Goal: Transaction & Acquisition: Purchase product/service

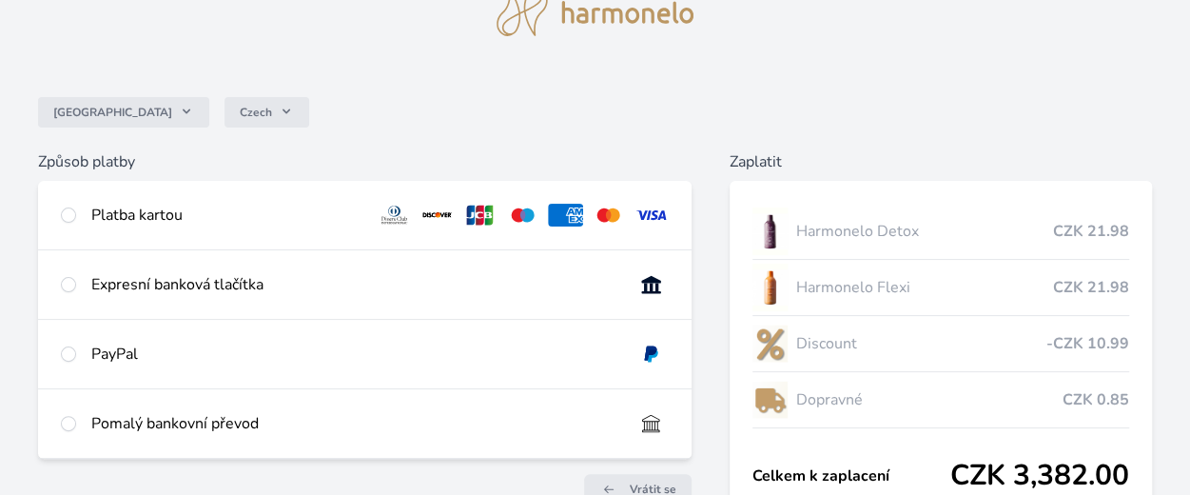
scroll to position [99, 0]
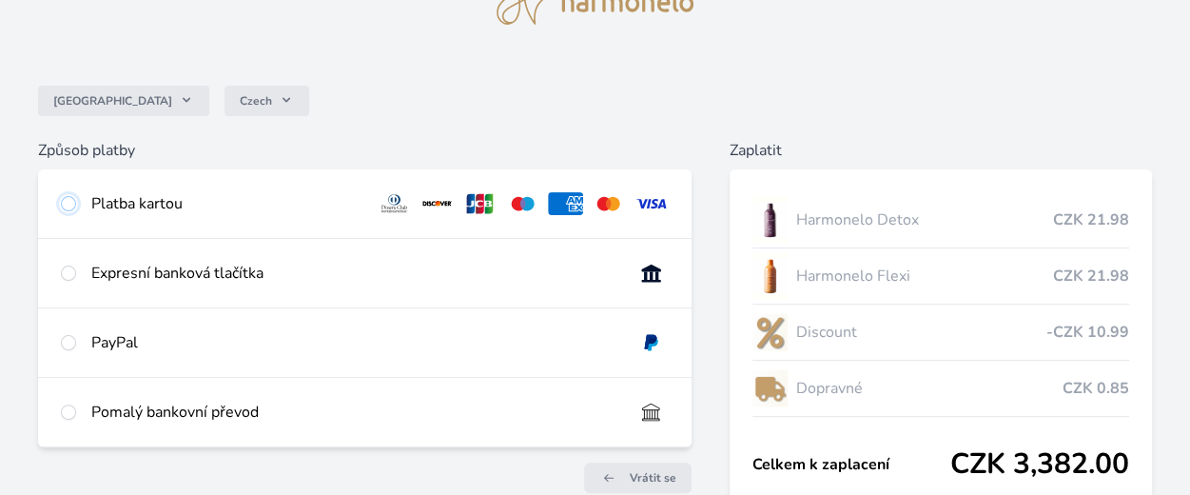
click at [72, 205] on input "radio" at bounding box center [68, 203] width 15 height 15
radio input "true"
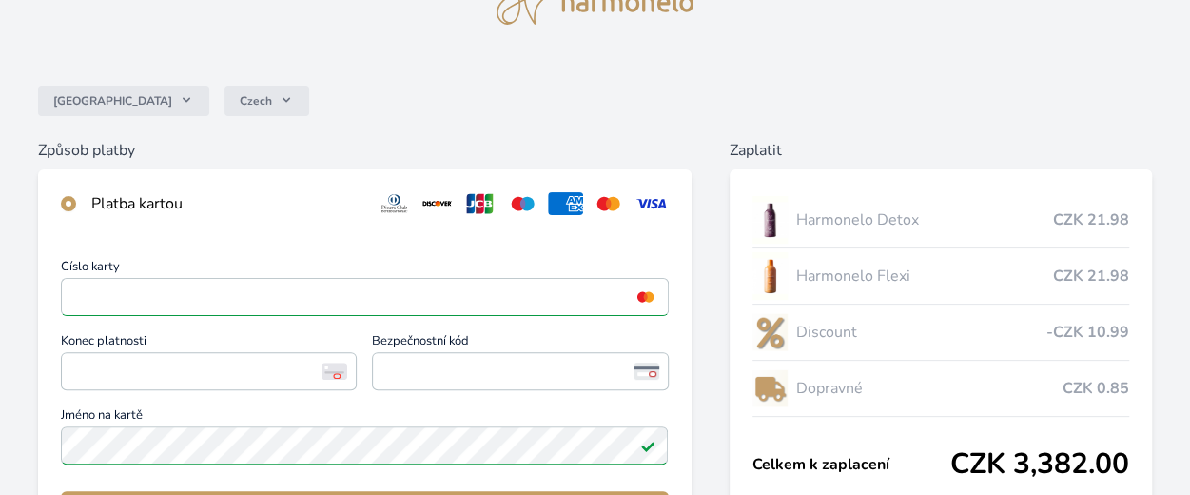
click at [482, 471] on div "Číslo karty <p>Your browser does not support iframes.</p> Konec platnosti <p>Yo…" at bounding box center [365, 410] width 654 height 344
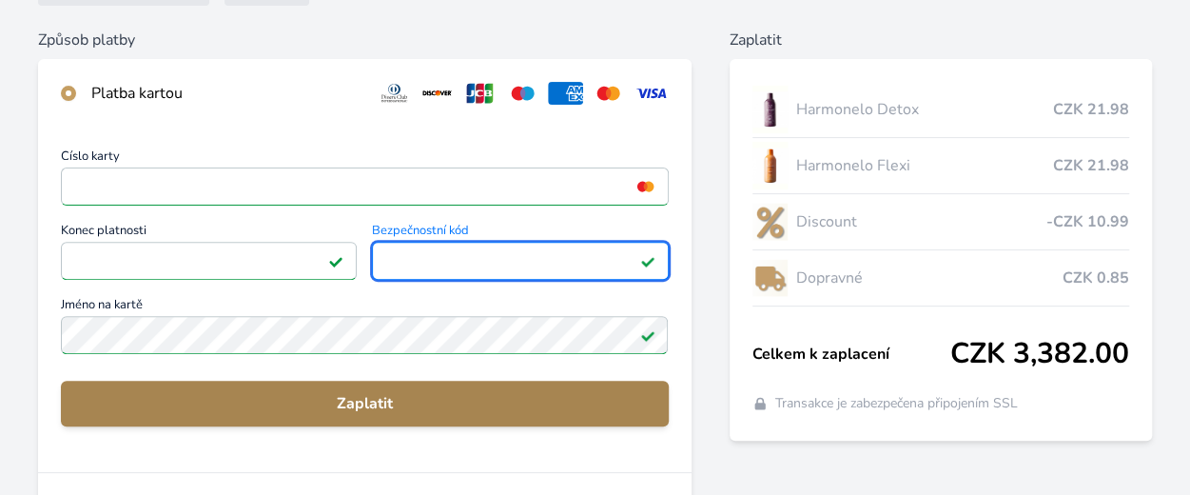
scroll to position [249, 0]
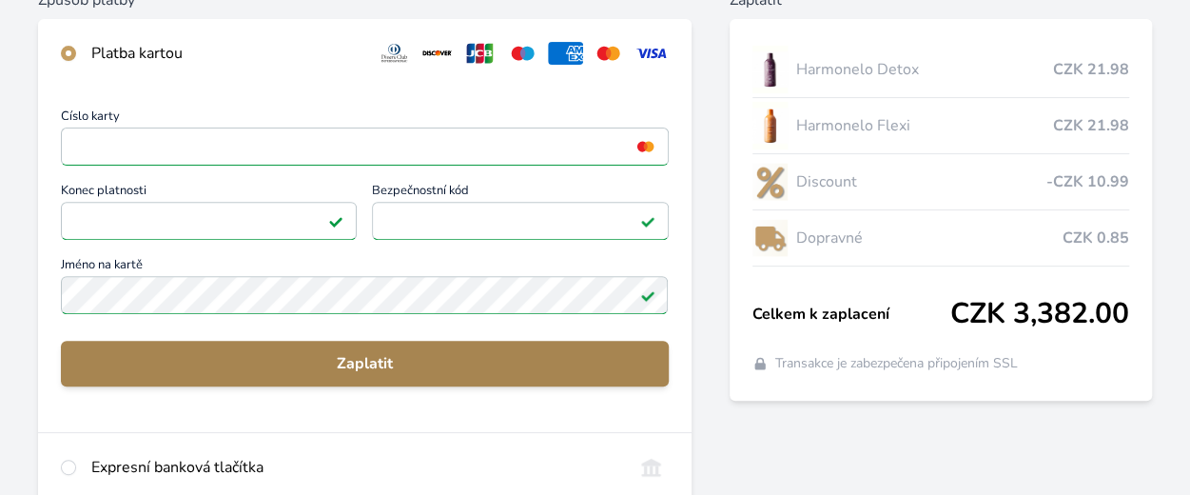
click at [358, 367] on span "Zaplatit" at bounding box center [364, 363] width 577 height 23
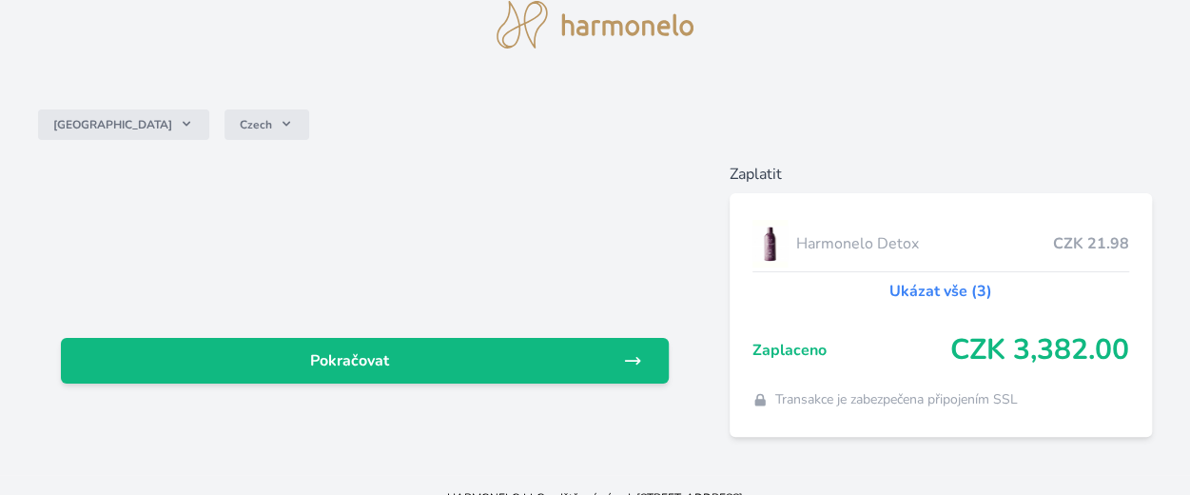
scroll to position [101, 0]
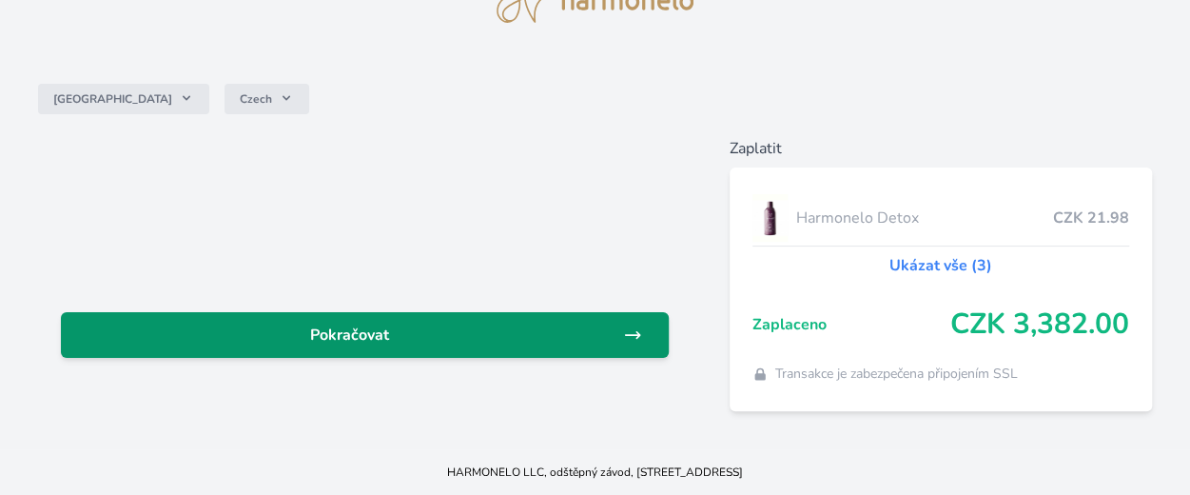
click at [382, 341] on span "Pokračovat" at bounding box center [349, 334] width 547 height 23
